Goal: Information Seeking & Learning: Understand process/instructions

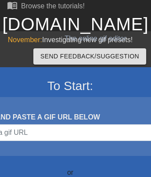
click at [75, 24] on link "[DOMAIN_NAME]" at bounding box center [75, 24] width 147 height 19
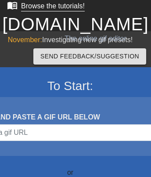
click at [45, 7] on div "Browse the tutorials!" at bounding box center [53, 5] width 64 height 7
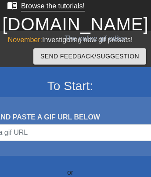
click at [45, 7] on div "Browse the tutorials!" at bounding box center [53, 5] width 64 height 7
